Goal: Task Accomplishment & Management: Manage account settings

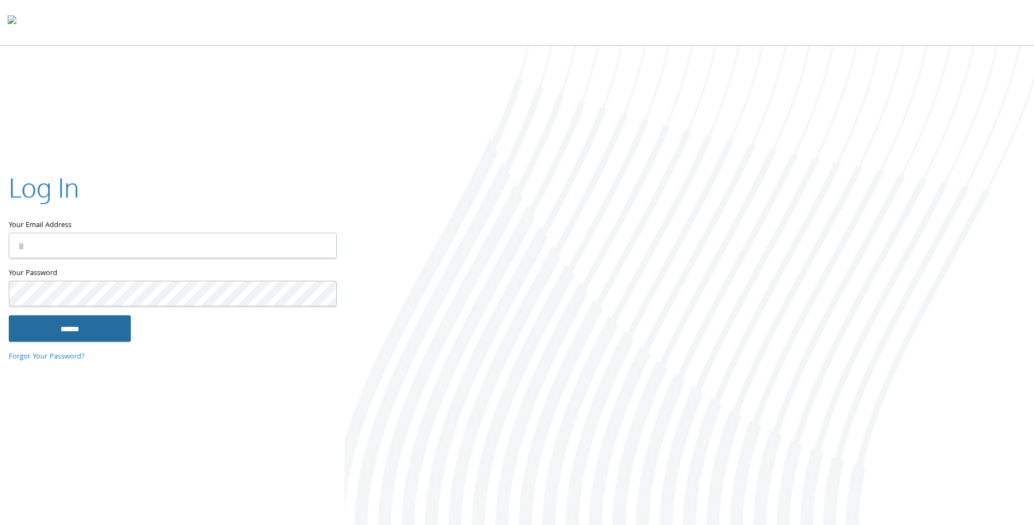
type input "**********"
click at [86, 316] on input "******" at bounding box center [70, 328] width 122 height 26
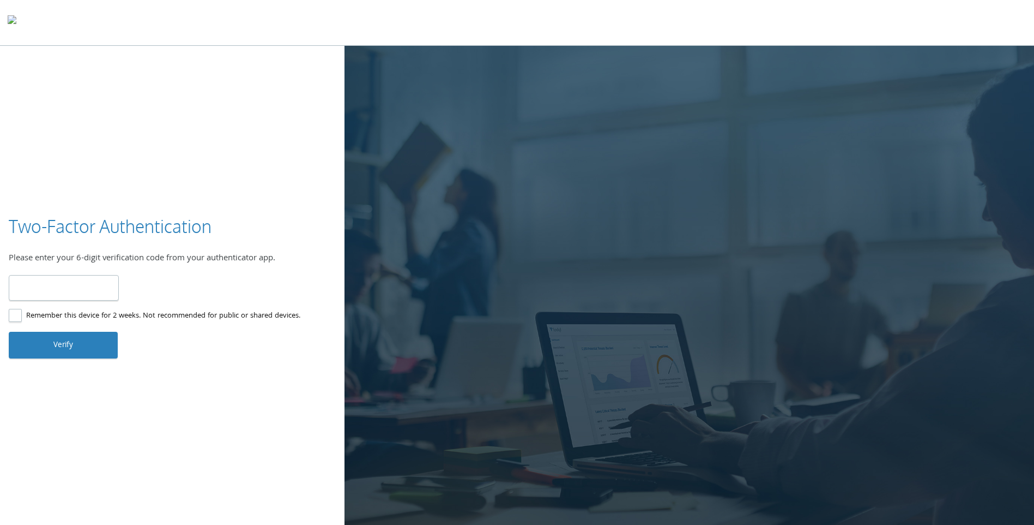
type input "******"
